Goal: Transaction & Acquisition: Purchase product/service

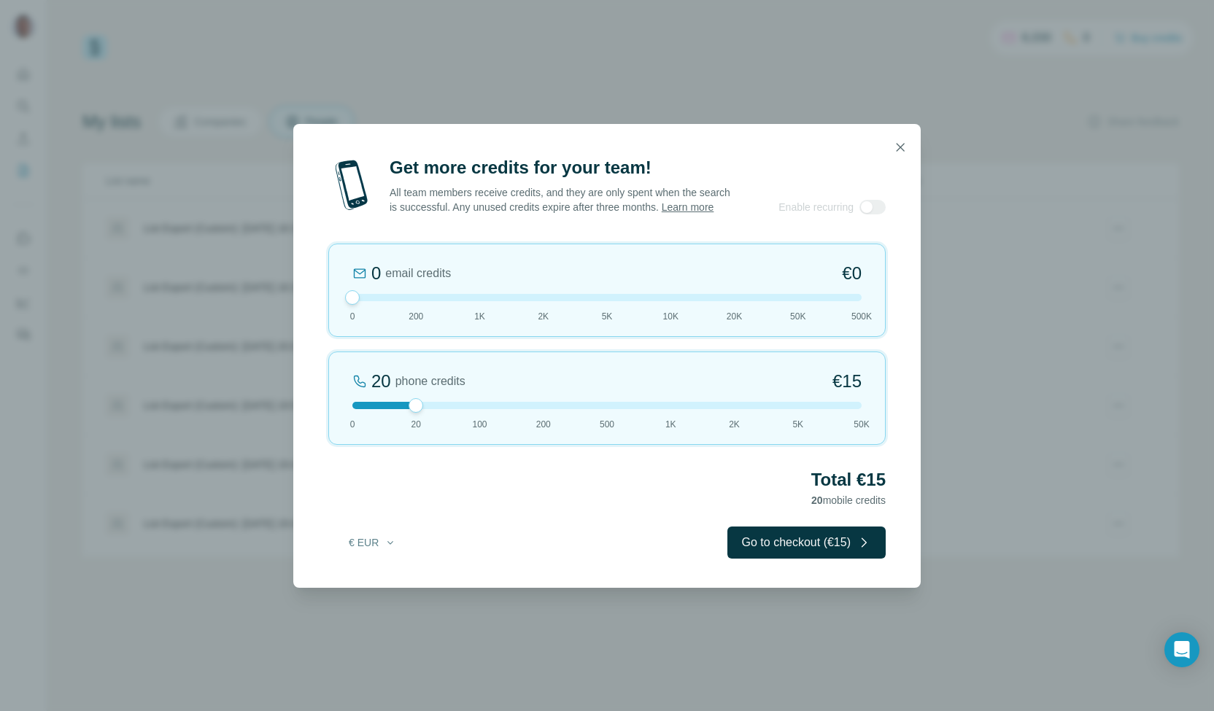
drag, startPoint x: 403, startPoint y: 305, endPoint x: 365, endPoint y: 306, distance: 37.9
click at [365, 301] on div at bounding box center [606, 297] width 509 height 7
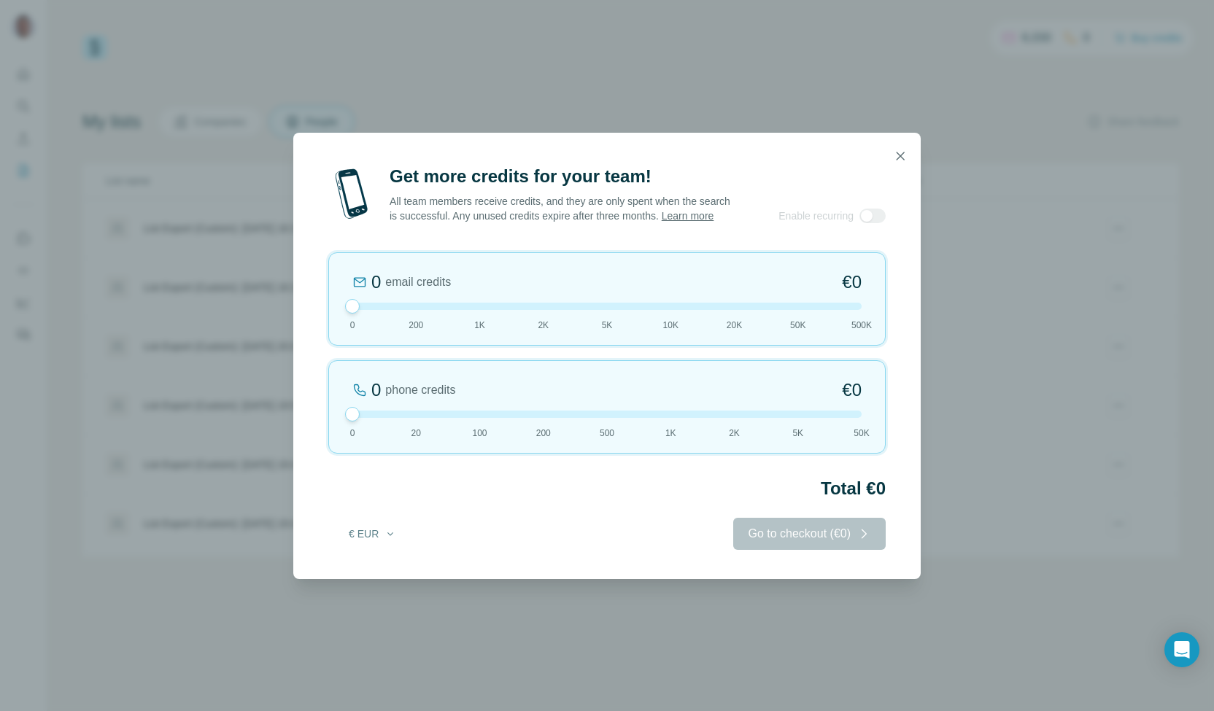
drag, startPoint x: 413, startPoint y: 413, endPoint x: 334, endPoint y: 392, distance: 81.6
click at [334, 392] on div "0 phone credits €0 [PHONE_NUMBER] 1K 2K 5K 50K" at bounding box center [606, 406] width 557 height 93
click at [896, 149] on icon "button" at bounding box center [900, 156] width 15 height 15
